Goal: Navigation & Orientation: Find specific page/section

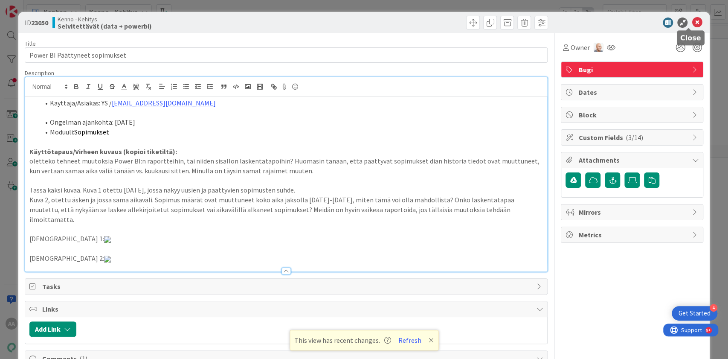
click at [692, 23] on icon at bounding box center [697, 22] width 10 height 10
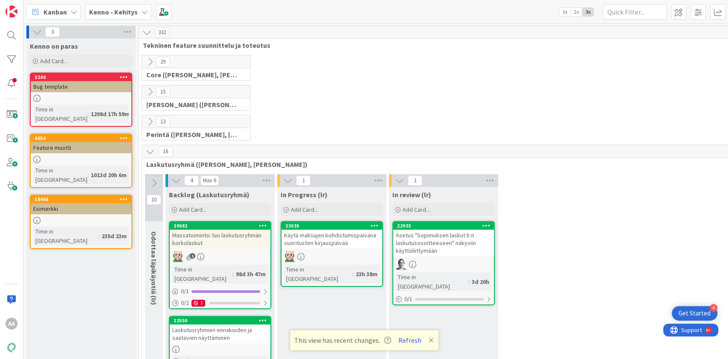
click at [137, 12] on div "Kenno - Kehitys" at bounding box center [118, 11] width 67 height 15
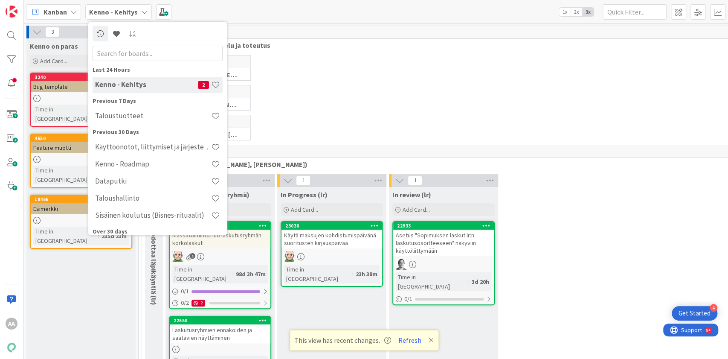
click at [151, 115] on h4 "Taloustuotteet" at bounding box center [153, 115] width 116 height 9
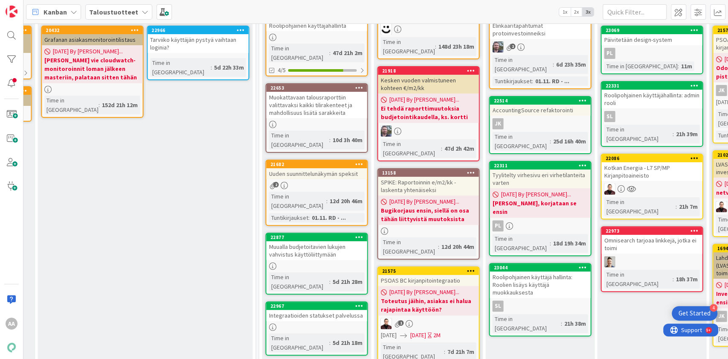
scroll to position [101, 908]
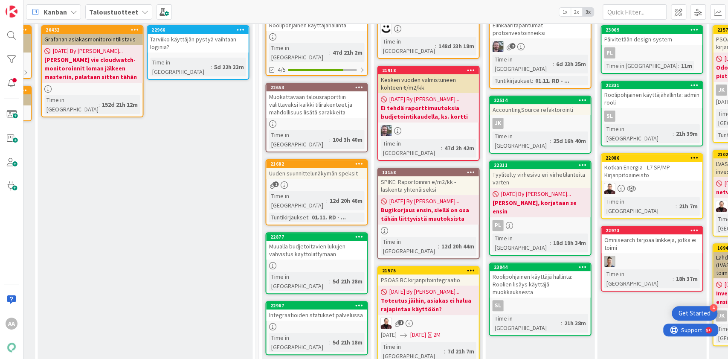
click at [640, 162] on div "Kotkan Energia - L7 SP/MP Kirjanpitoaineisto" at bounding box center [651, 171] width 101 height 19
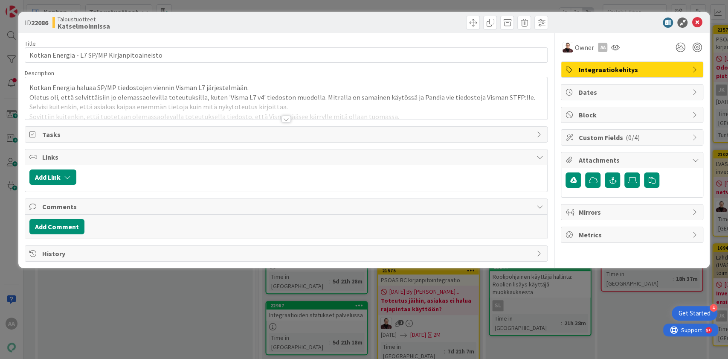
click at [286, 119] on div at bounding box center [285, 119] width 9 height 7
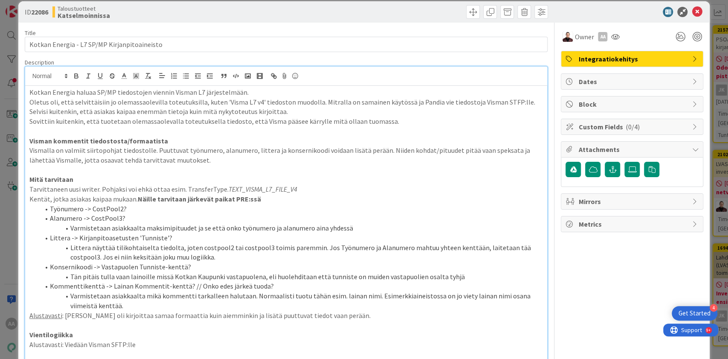
scroll to position [11, 0]
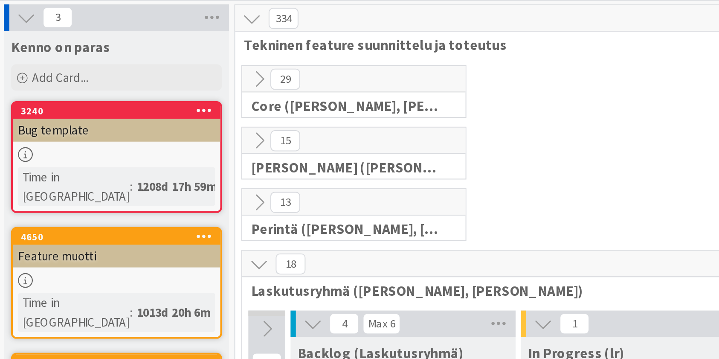
scroll to position [676, 0]
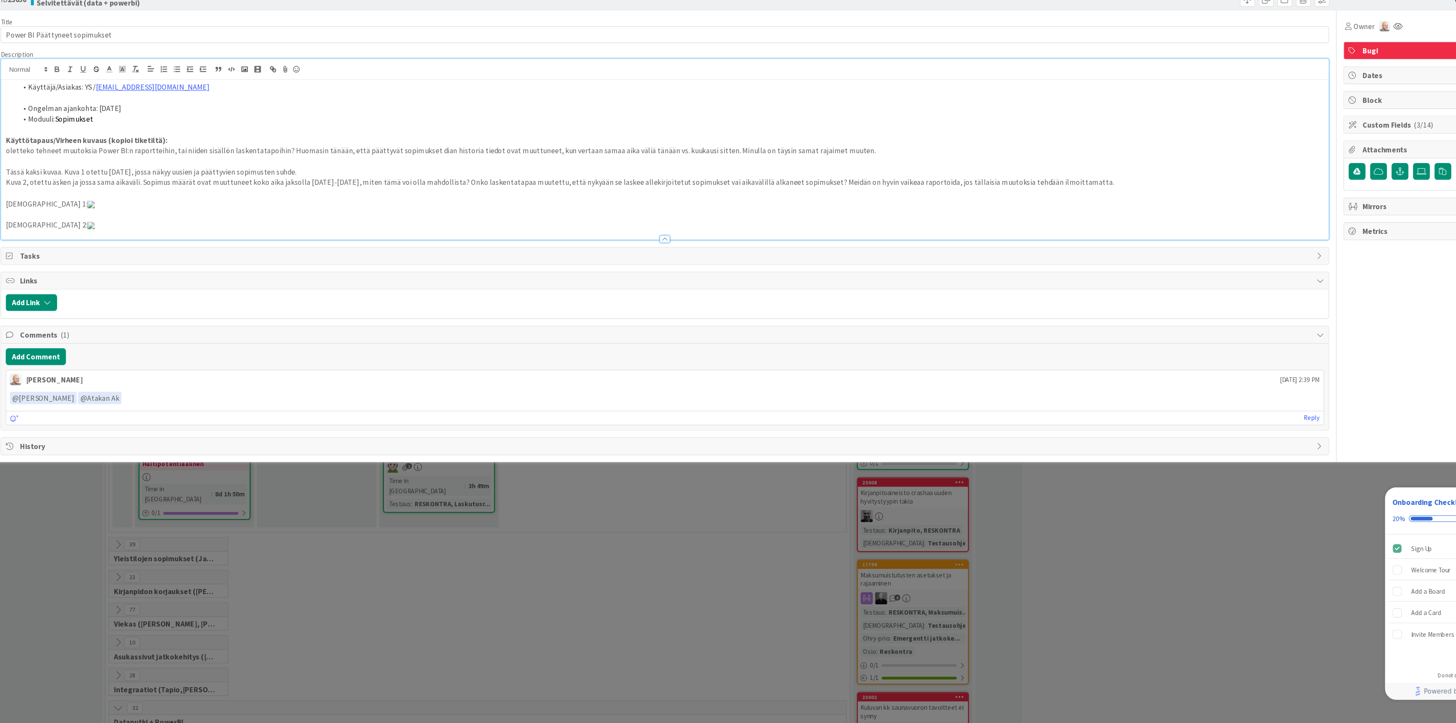
scroll to position [9, 0]
